Goal: Obtain resource: Obtain resource

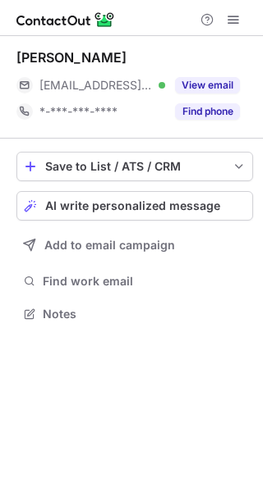
scroll to position [303, 263]
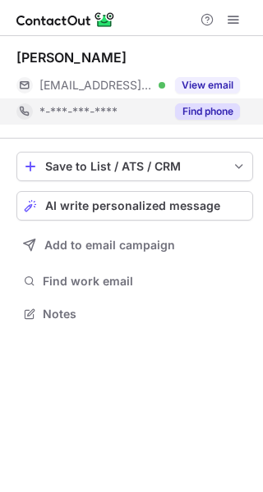
click at [194, 116] on button "Find phone" at bounding box center [207, 111] width 65 height 16
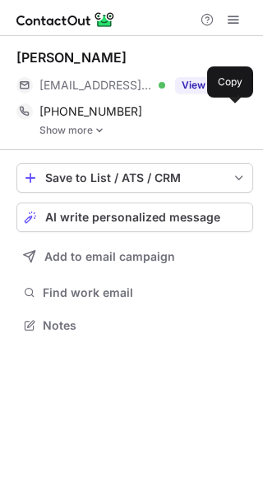
scroll to position [314, 263]
click at [228, 109] on span at bounding box center [231, 111] width 13 height 13
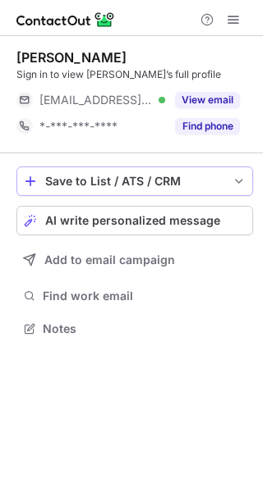
scroll to position [318, 263]
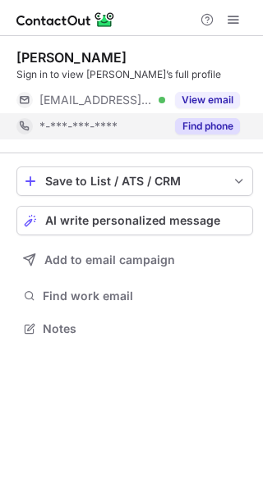
click at [190, 126] on button "Find phone" at bounding box center [207, 126] width 65 height 16
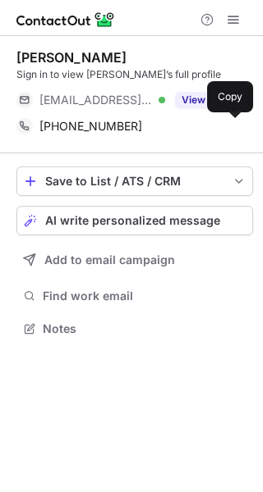
click at [238, 129] on button at bounding box center [231, 126] width 16 height 16
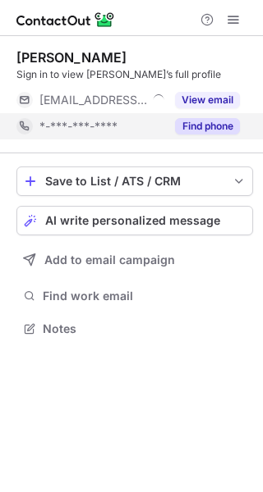
scroll to position [318, 263]
click at [205, 134] on button "Find phone" at bounding box center [207, 126] width 65 height 16
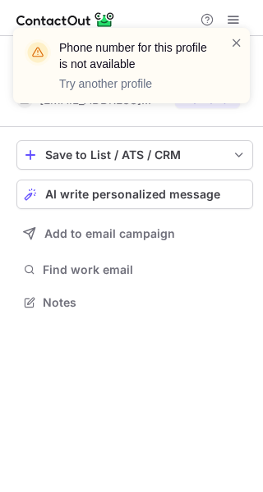
scroll to position [291, 263]
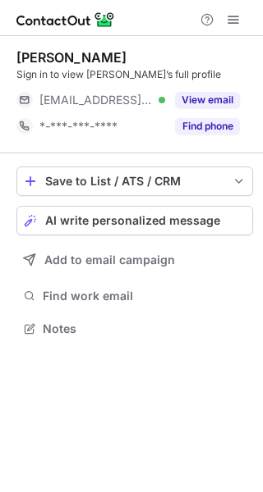
scroll to position [318, 263]
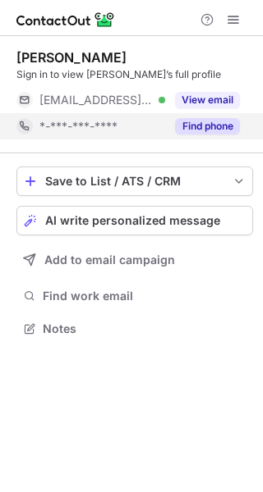
click at [217, 121] on button "Find phone" at bounding box center [207, 126] width 65 height 16
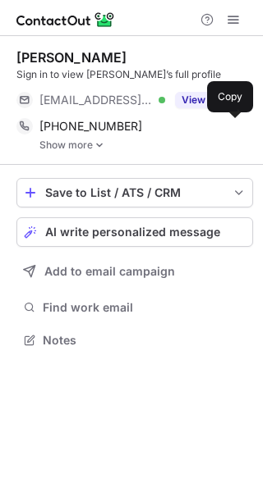
scroll to position [329, 263]
click at [227, 119] on button at bounding box center [231, 126] width 16 height 16
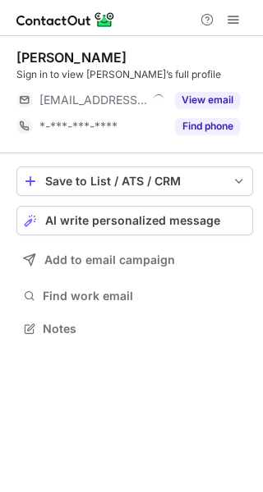
scroll to position [318, 263]
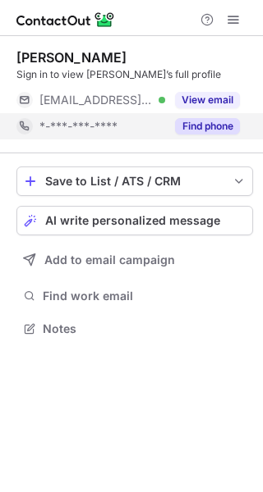
click at [177, 130] on button "Find phone" at bounding box center [207, 126] width 65 height 16
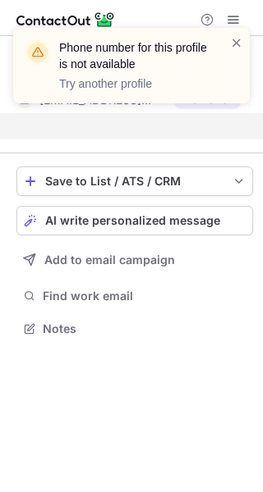
scroll to position [291, 263]
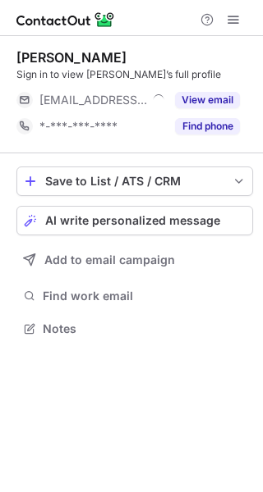
scroll to position [318, 263]
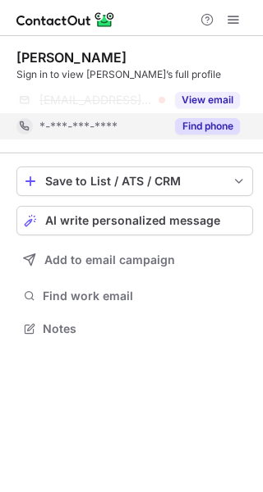
click at [232, 126] on button "Find phone" at bounding box center [207, 126] width 65 height 16
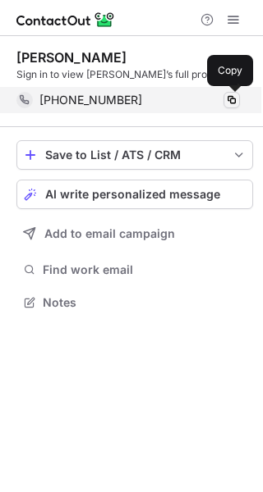
click at [227, 101] on span at bounding box center [231, 100] width 13 height 13
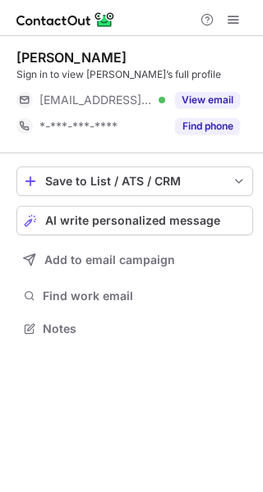
scroll to position [318, 263]
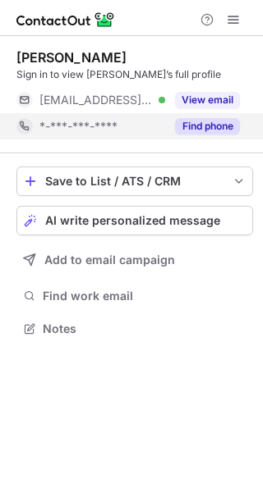
click at [197, 129] on button "Find phone" at bounding box center [207, 126] width 65 height 16
